Goal: Find specific page/section: Find specific page/section

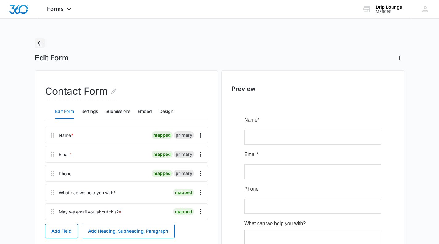
click at [39, 43] on icon "Back" at bounding box center [39, 43] width 5 height 5
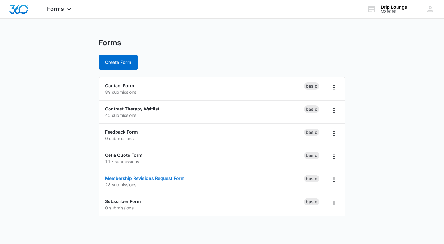
click at [129, 177] on link "Membership Revisions Request Form" at bounding box center [144, 177] width 79 height 5
